Goal: Check status: Check status

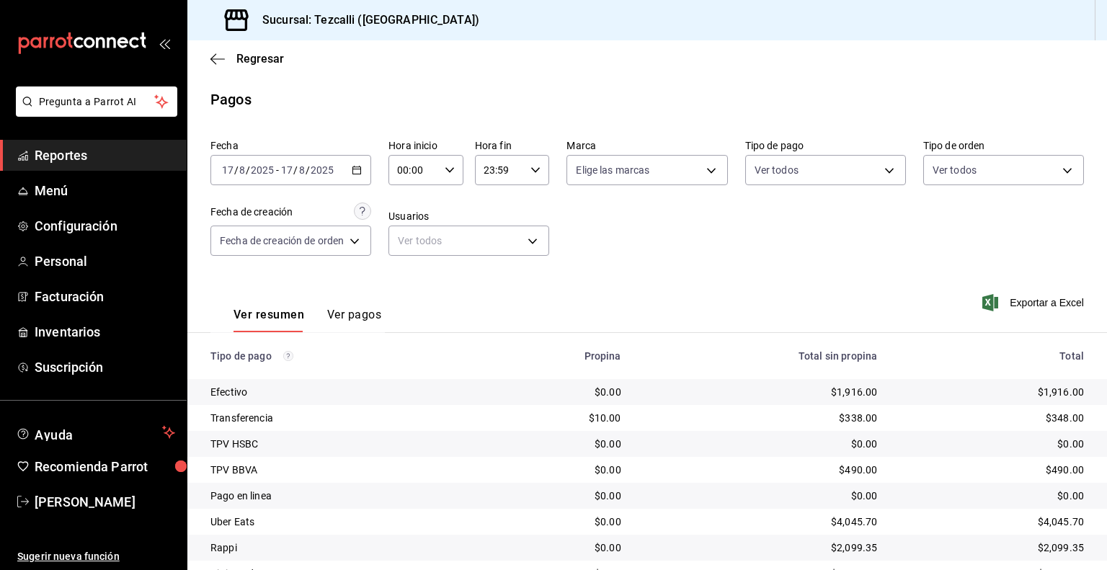
scroll to position [92, 0]
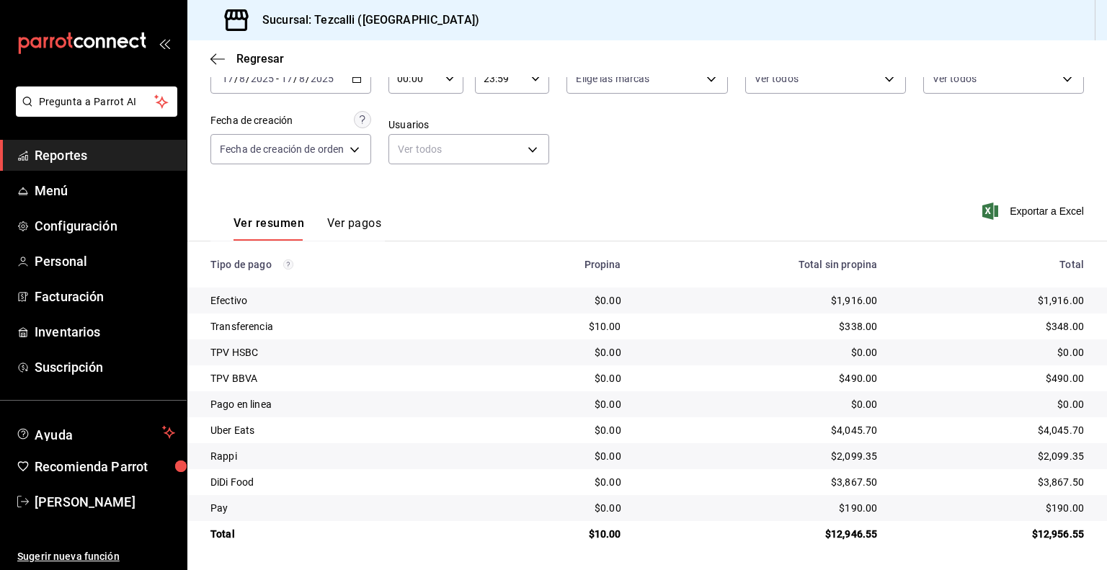
click at [335, 221] on button "Ver pagos" at bounding box center [354, 228] width 54 height 25
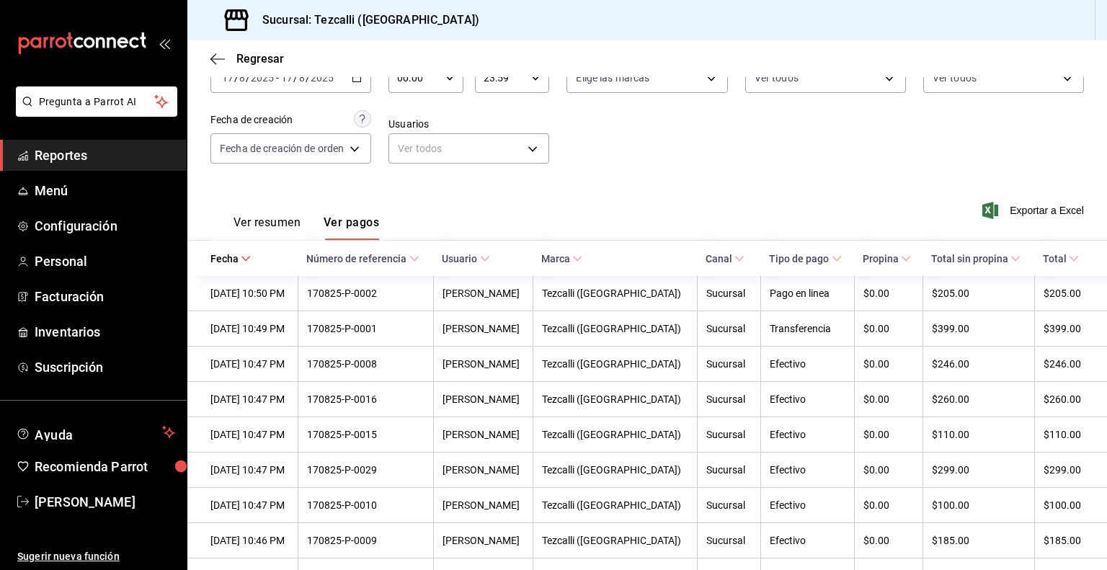
click at [272, 226] on button "Ver resumen" at bounding box center [267, 228] width 67 height 25
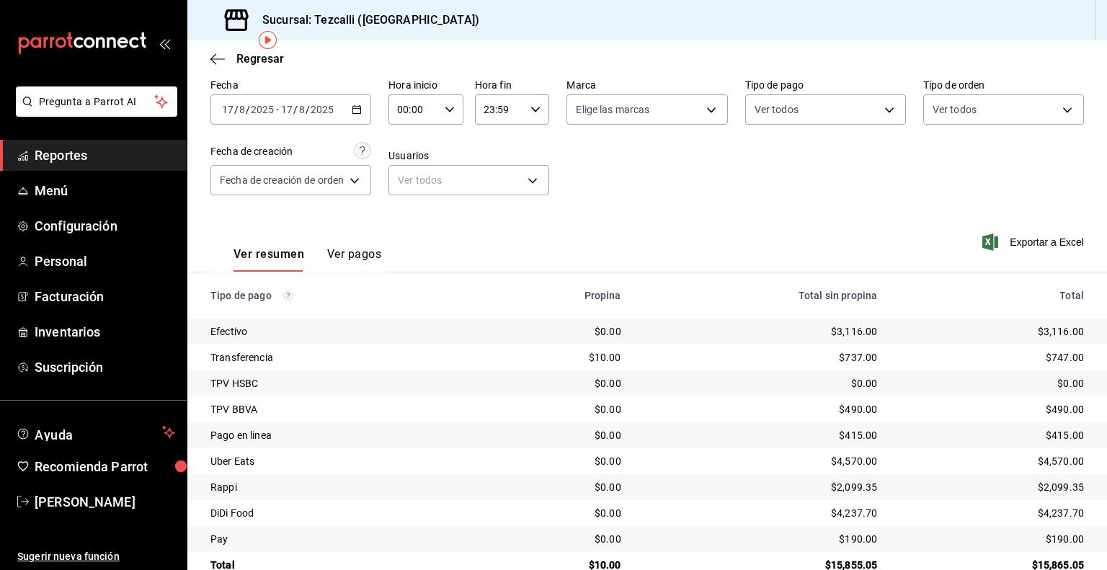
scroll to position [60, 0]
click at [228, 106] on input "17" at bounding box center [227, 111] width 13 height 12
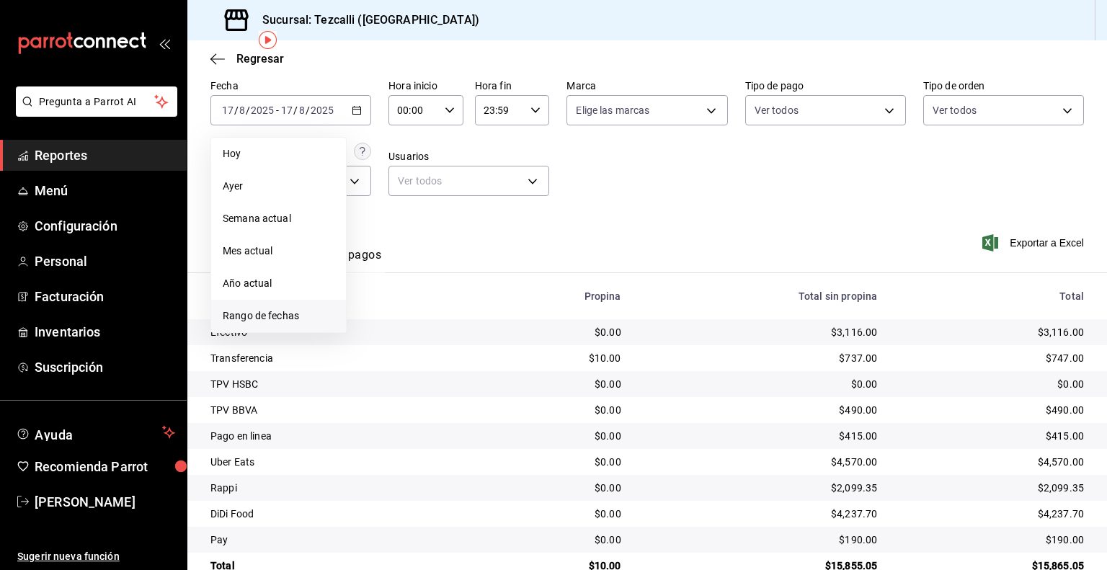
click at [280, 319] on span "Rango de fechas" at bounding box center [279, 316] width 112 height 15
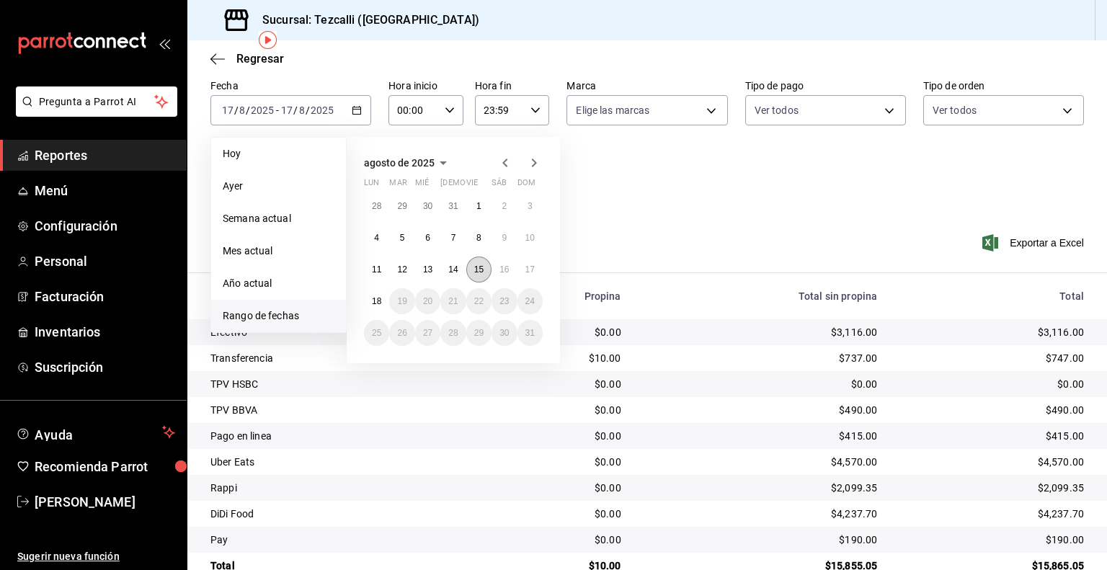
click at [487, 270] on button "15" at bounding box center [478, 270] width 25 height 26
click at [524, 270] on button "17" at bounding box center [530, 270] width 25 height 26
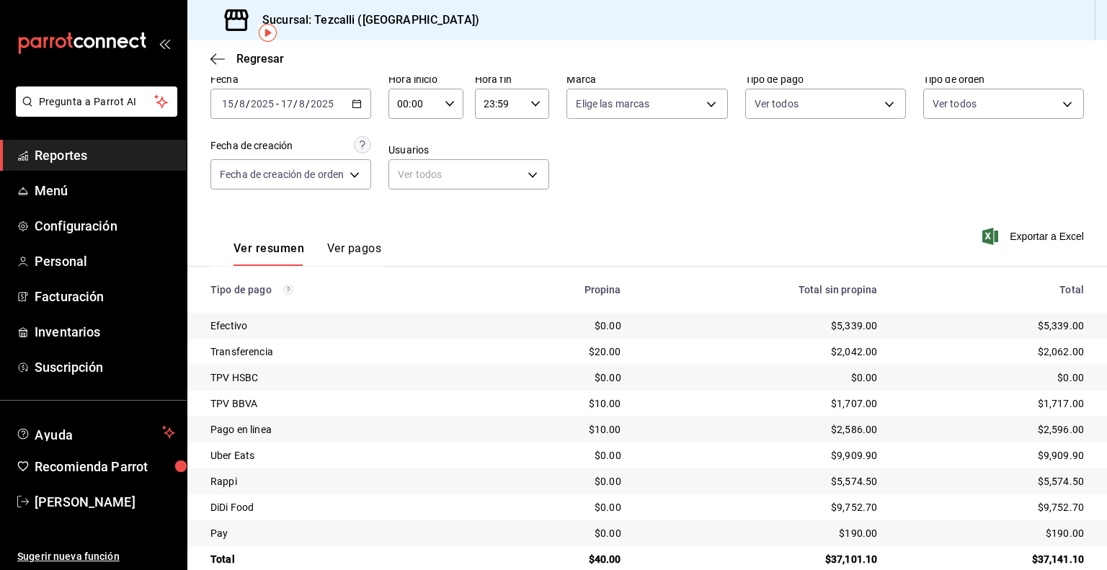
scroll to position [68, 0]
